Goal: Information Seeking & Learning: Learn about a topic

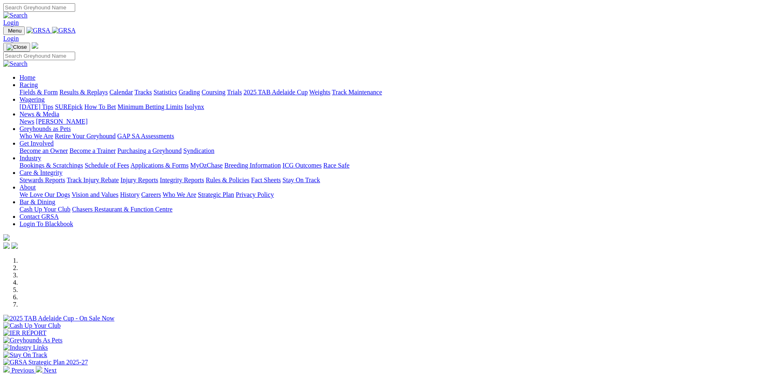
scroll to position [203, 0]
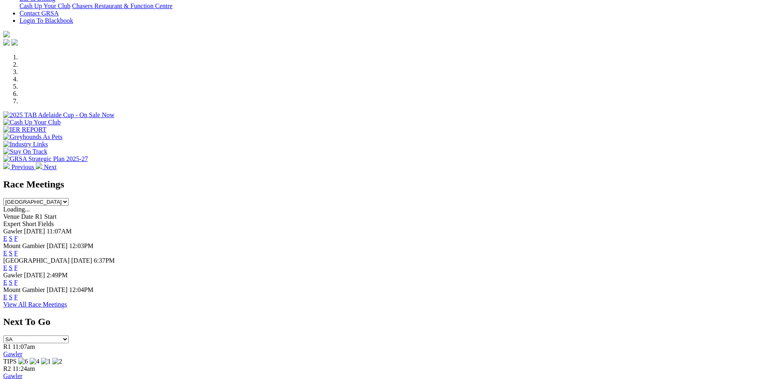
click at [18, 279] on link "F" at bounding box center [16, 282] width 4 height 7
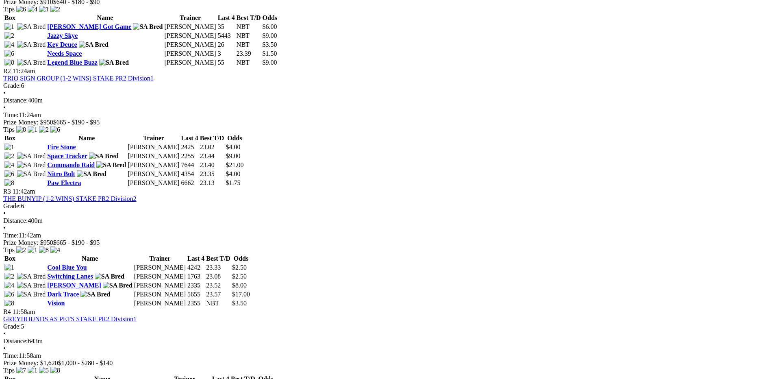
scroll to position [447, 0]
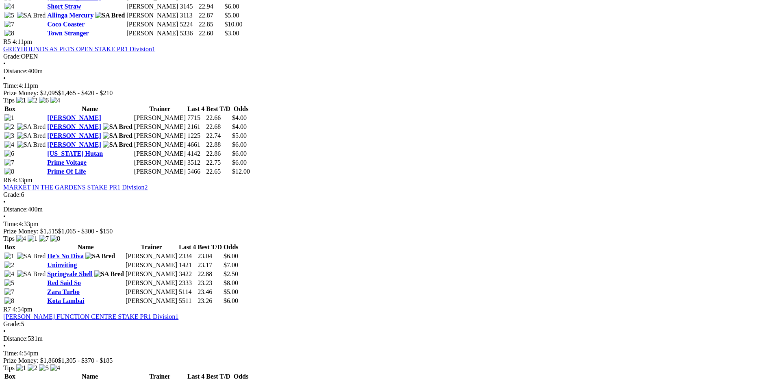
scroll to position [894, 0]
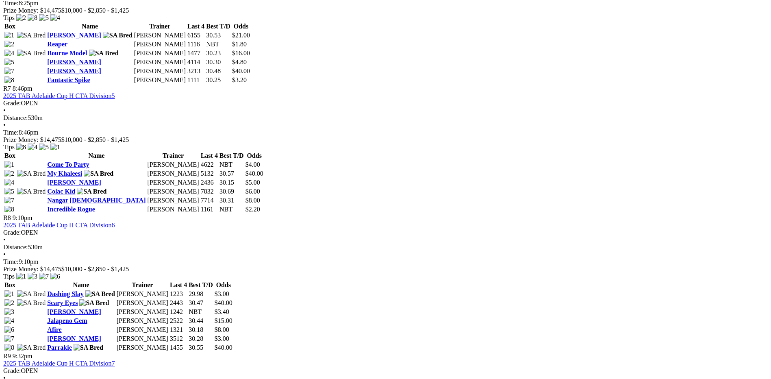
scroll to position [1179, 0]
